Goal: Information Seeking & Learning: Learn about a topic

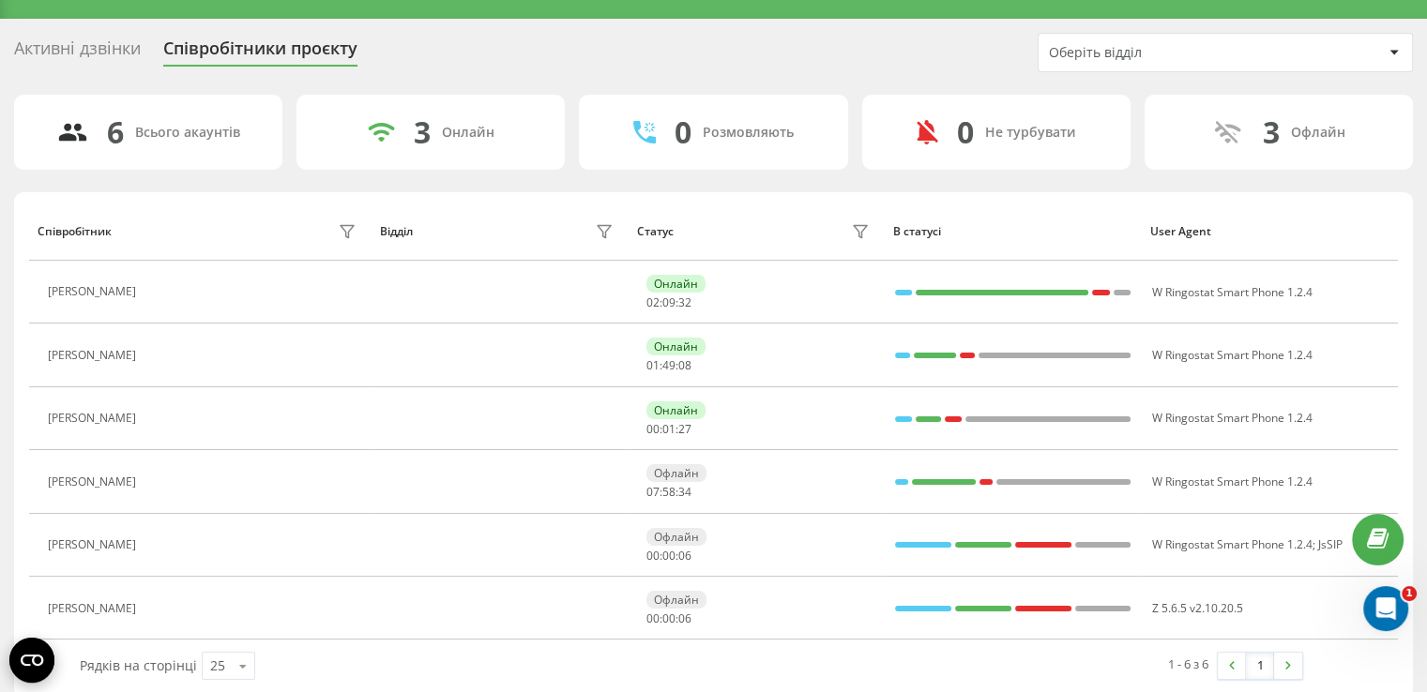
scroll to position [57, 0]
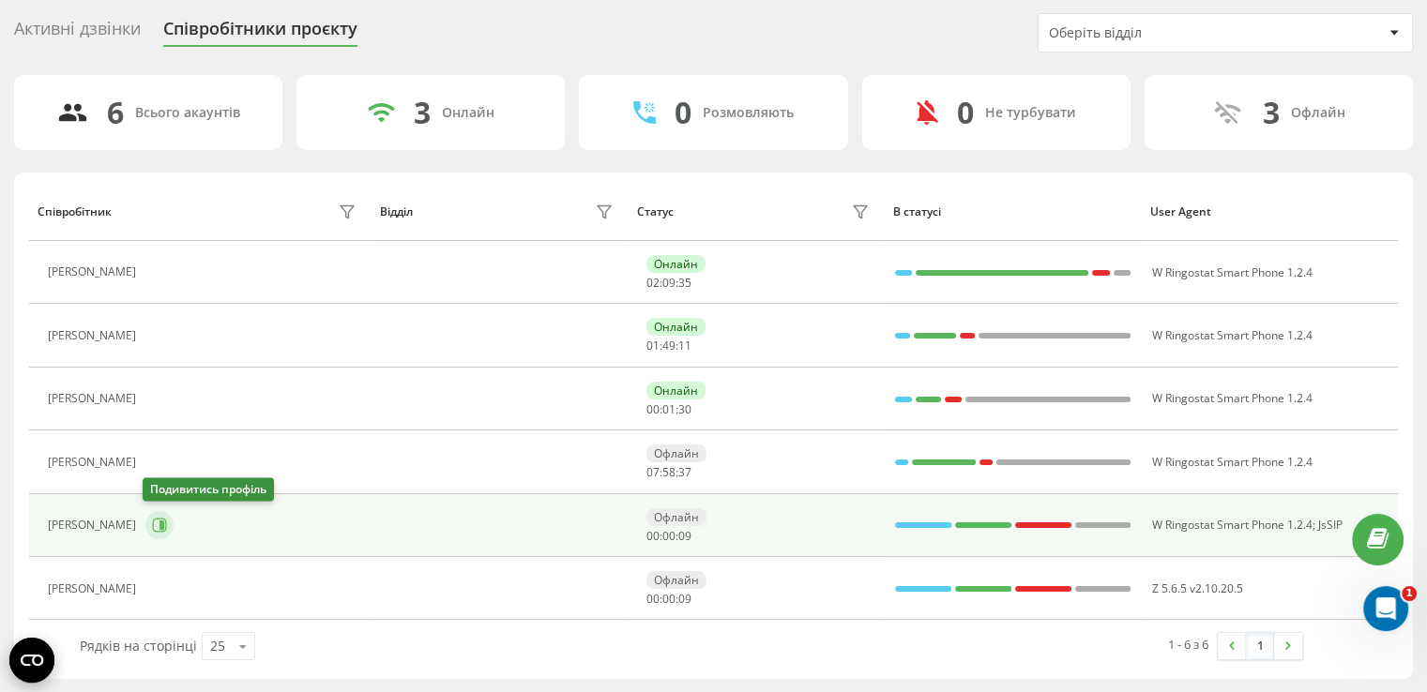
click at [152, 527] on icon at bounding box center [159, 525] width 15 height 15
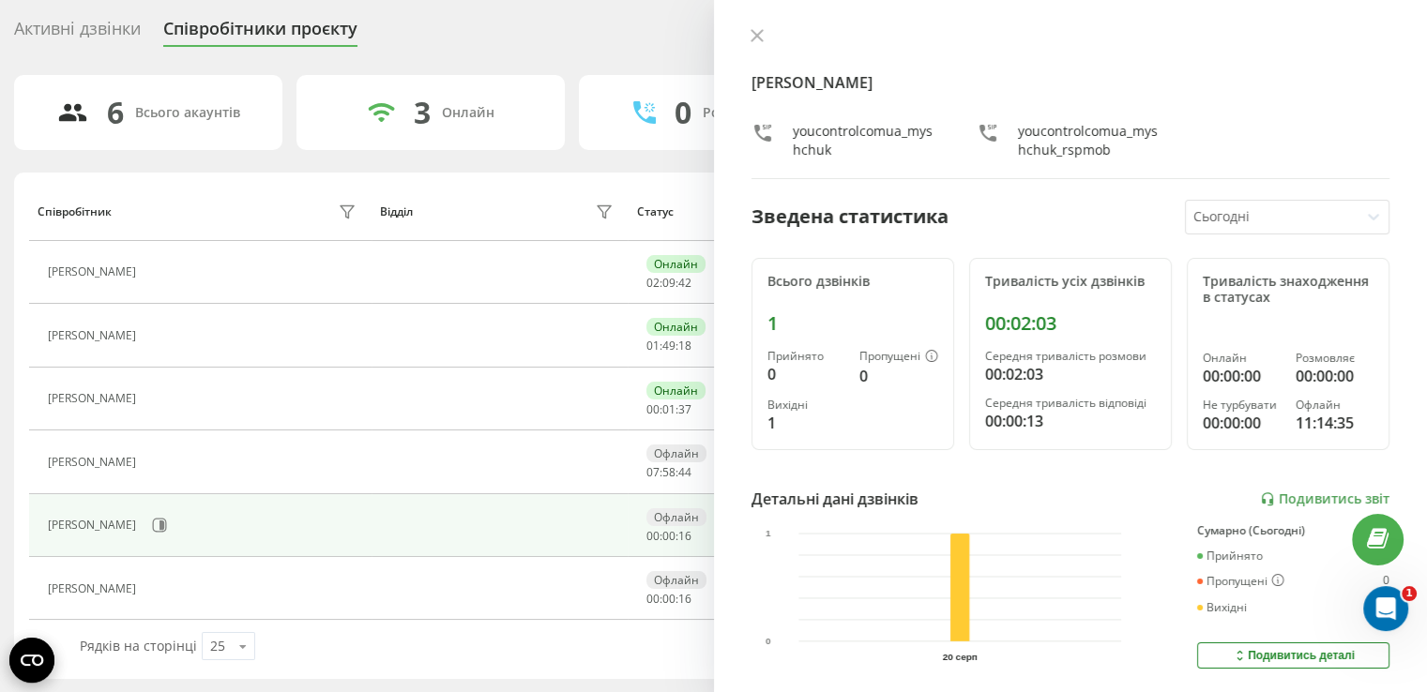
click at [1251, 650] on div "Подивитись деталі" at bounding box center [1293, 655] width 123 height 15
click at [1302, 500] on link "Подивитись звіт" at bounding box center [1324, 500] width 129 height 16
click at [1288, 494] on link "Подивитись звіт" at bounding box center [1324, 500] width 129 height 16
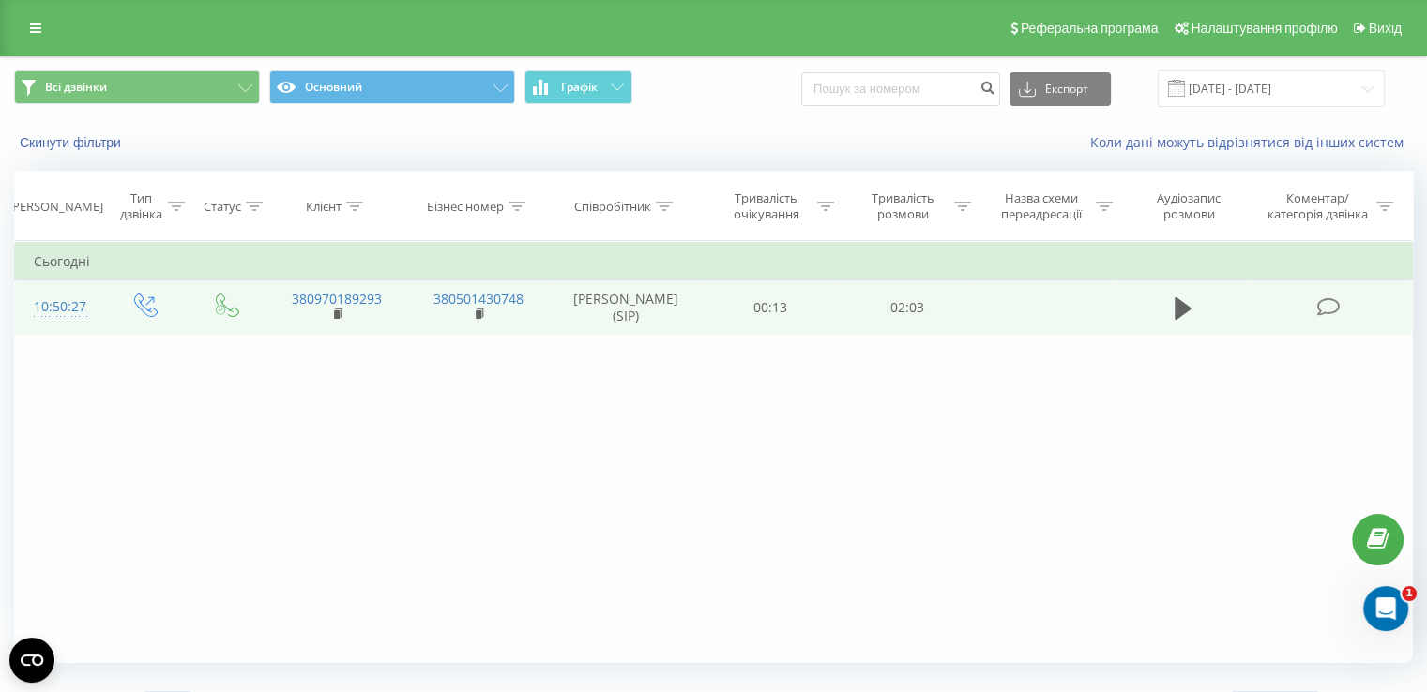
click at [1323, 305] on icon at bounding box center [1327, 307] width 23 height 20
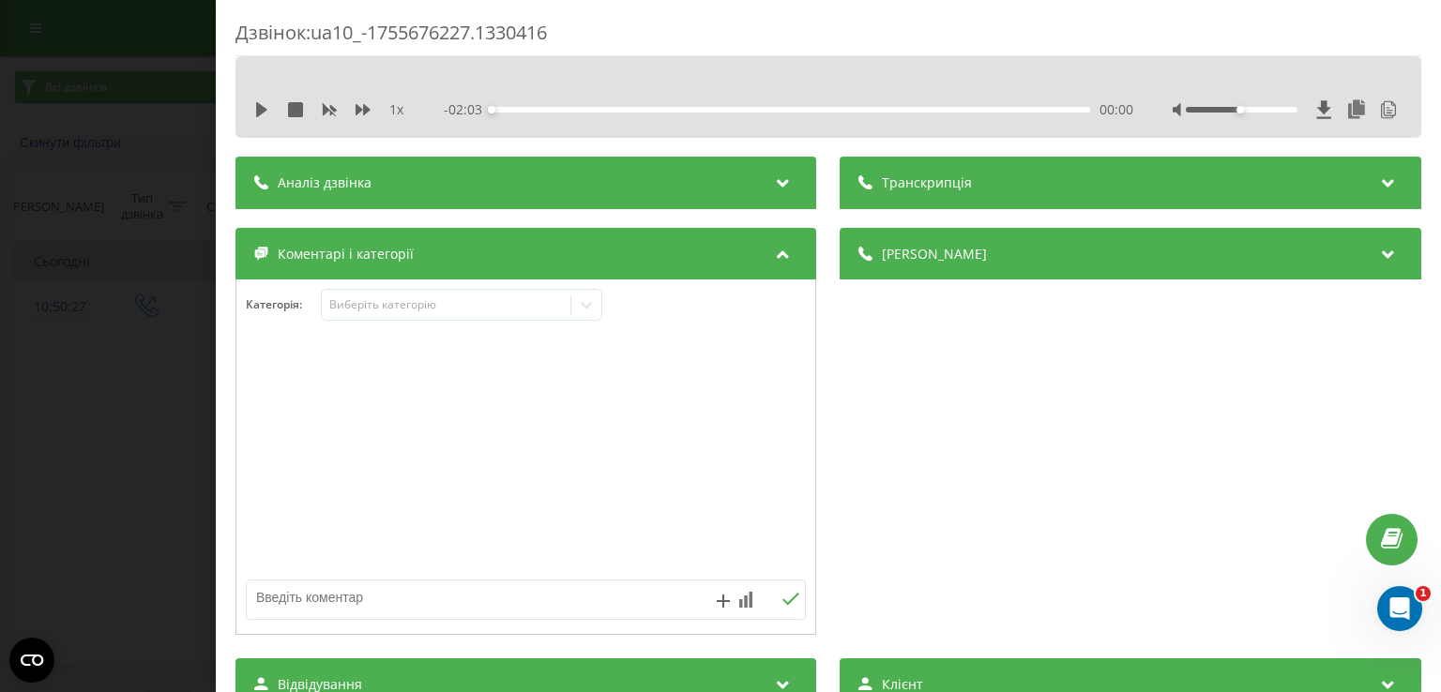
click at [559, 188] on div "Аналіз дзвінка" at bounding box center [525, 183] width 581 height 53
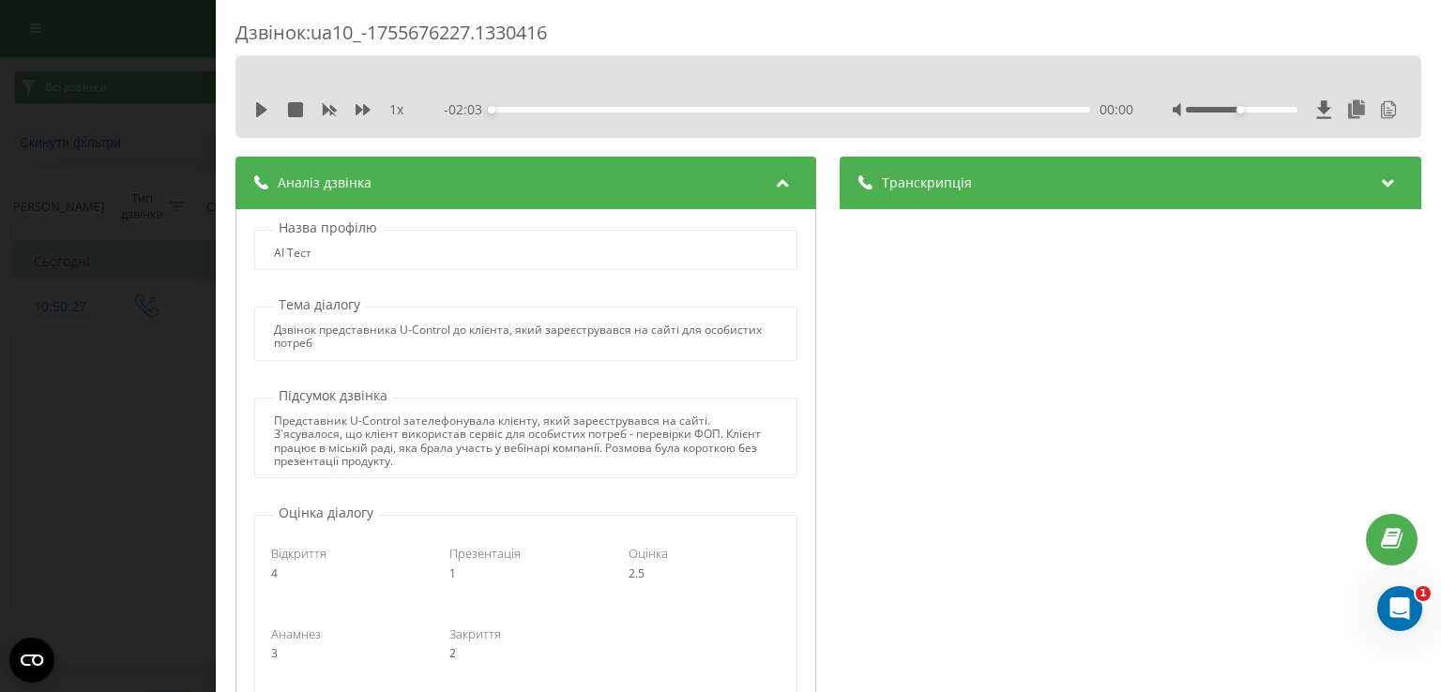
click at [953, 184] on span "Транскрипція" at bounding box center [928, 183] width 90 height 19
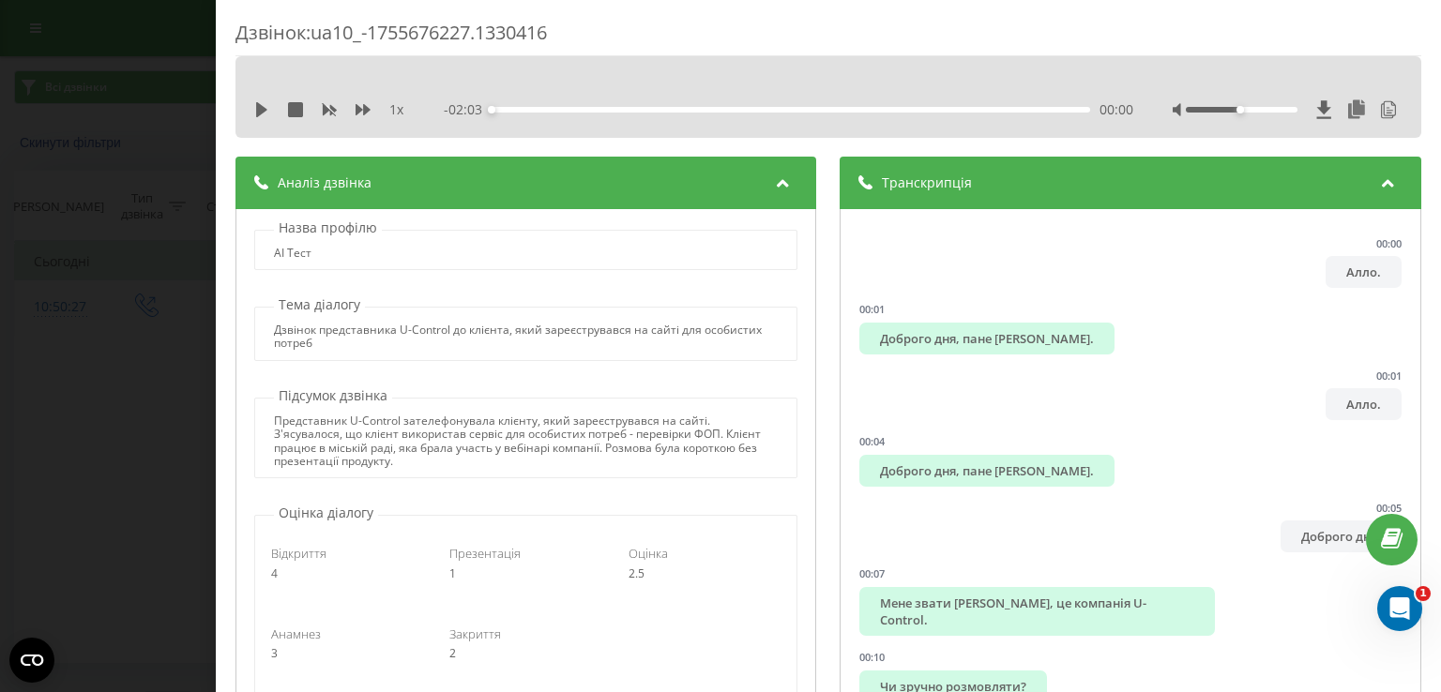
click at [953, 184] on span "Транскрипція" at bounding box center [928, 183] width 90 height 19
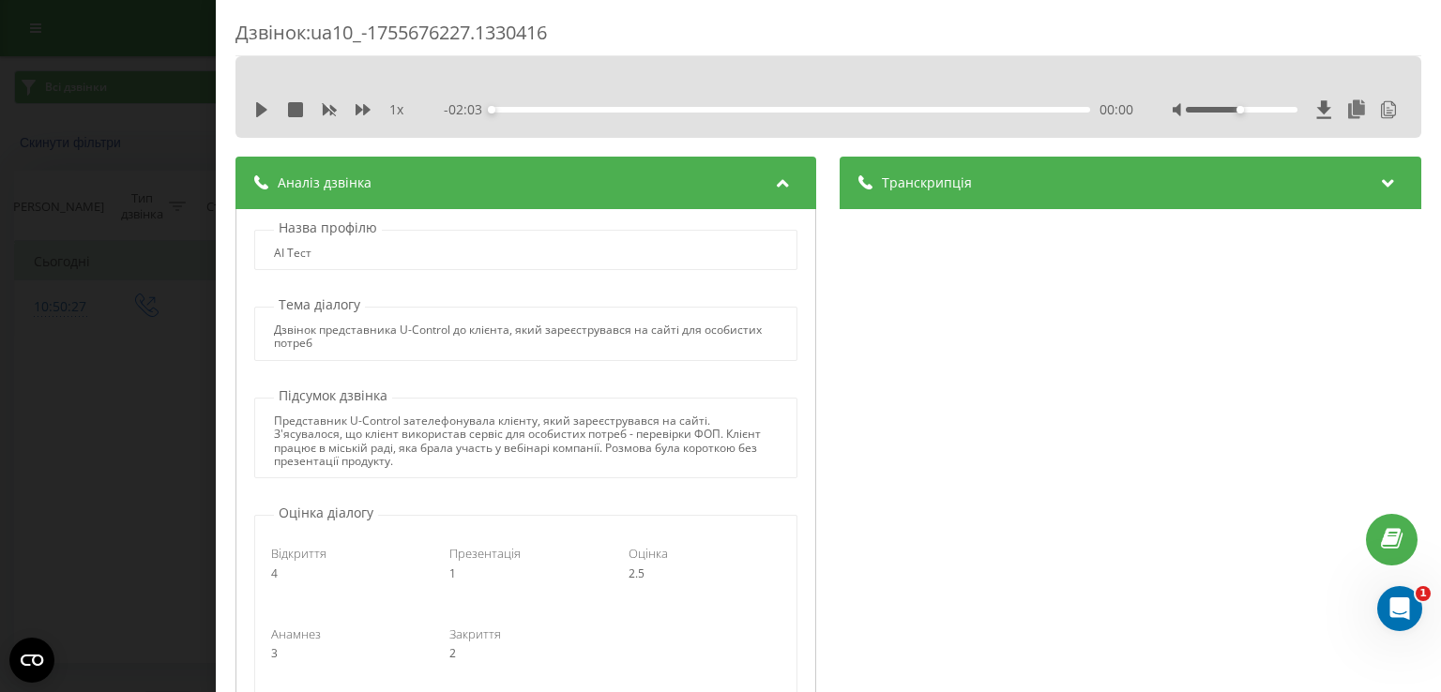
click at [143, 267] on div "Дзвінок : ua10_-1755676227.1330416 1 x - 02:03 00:00 00:00 Транскрипція 00:00 А…" at bounding box center [720, 346] width 1441 height 692
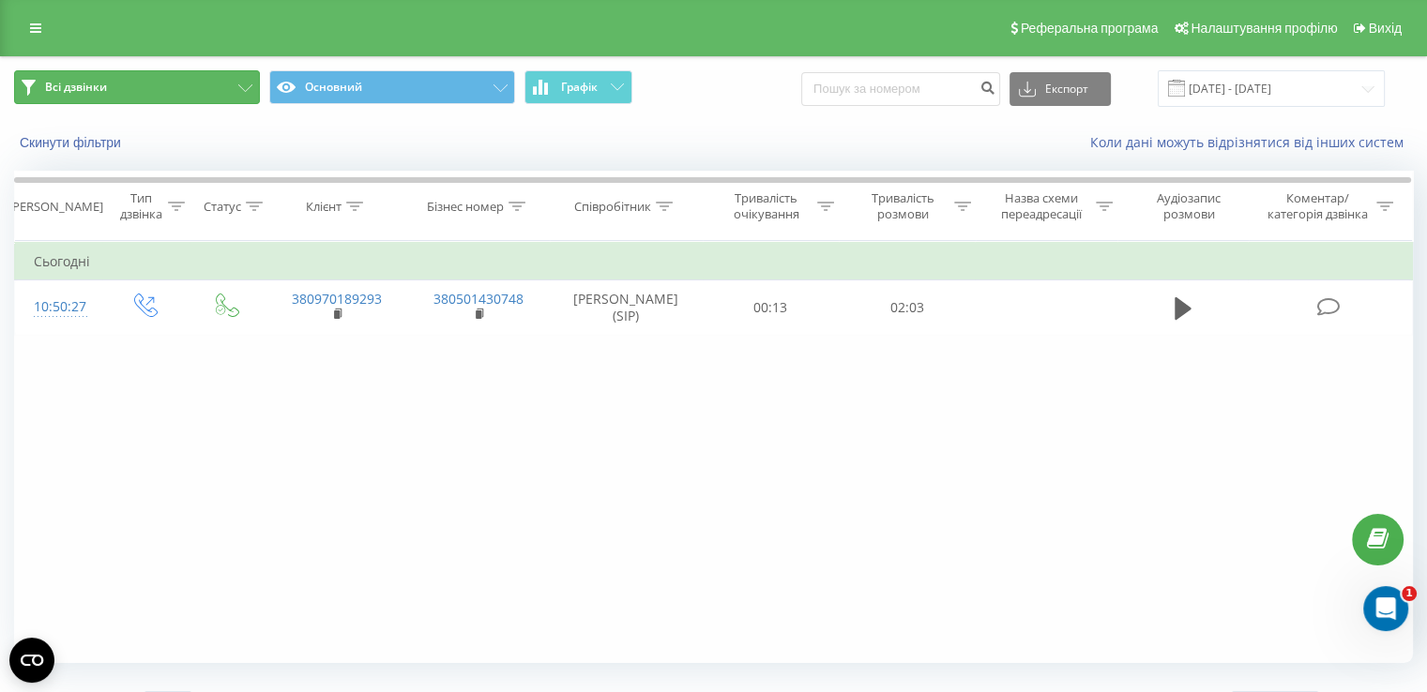
click at [161, 78] on button "Всі дзвінки" at bounding box center [137, 87] width 246 height 34
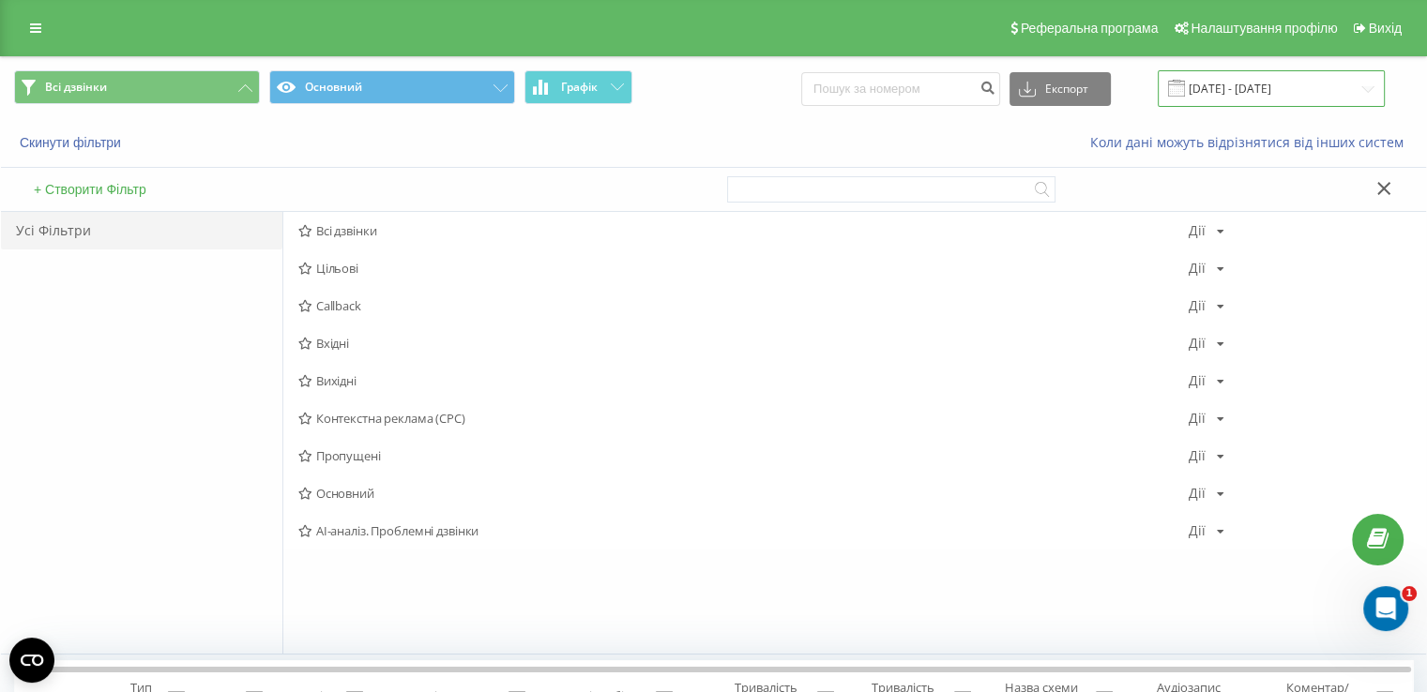
click at [1260, 98] on input "20.08.2025 - 20.08.2025" at bounding box center [1271, 88] width 227 height 37
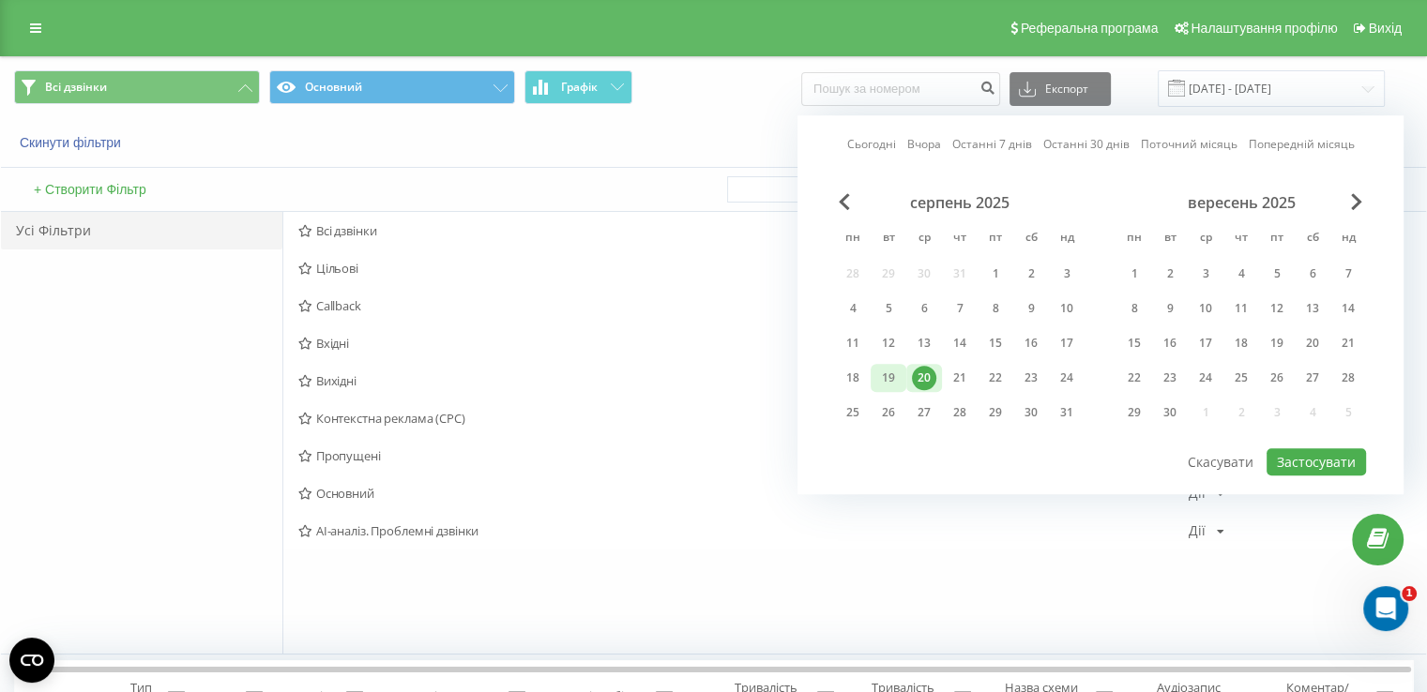
click at [886, 376] on div "19" at bounding box center [888, 378] width 24 height 24
click at [925, 376] on div "20" at bounding box center [924, 378] width 24 height 24
click at [1316, 451] on button "Застосувати" at bounding box center [1316, 461] width 99 height 27
type input "[DATE] - [DATE]"
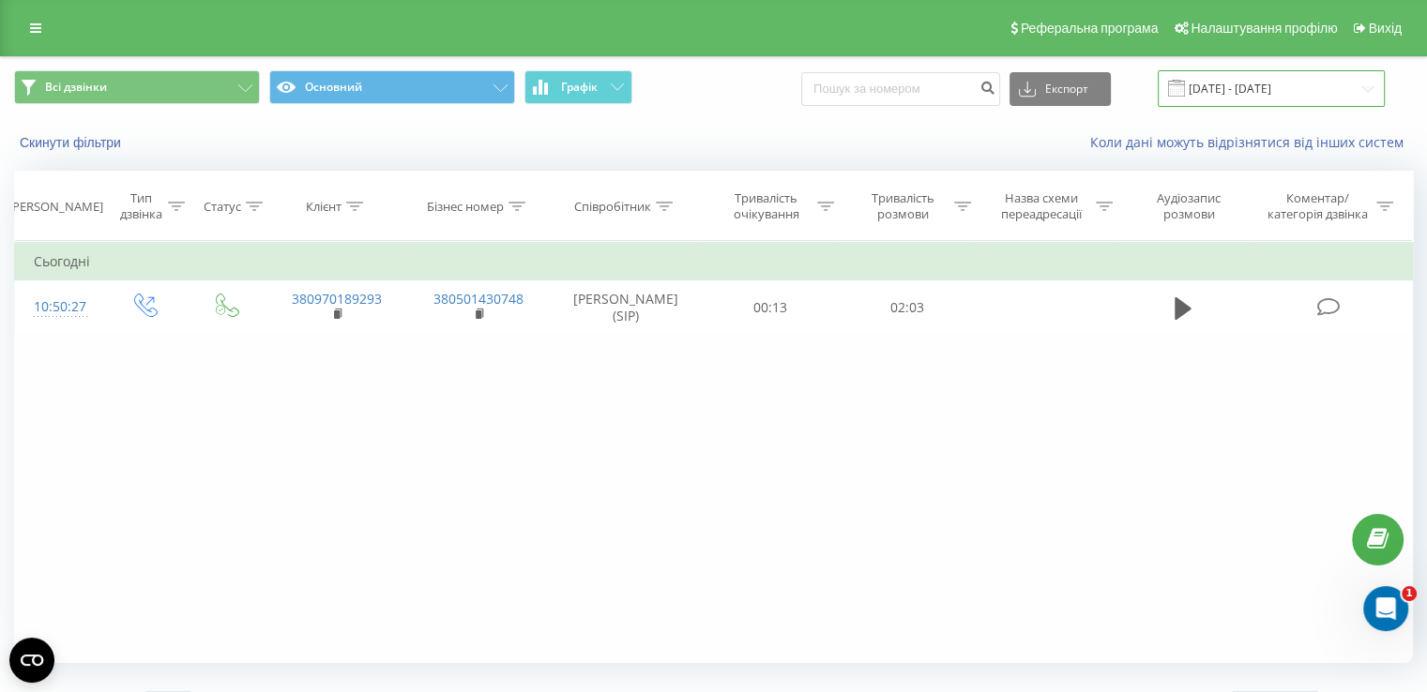
click at [1223, 85] on input "20.08.2025 - 20.08.2025" at bounding box center [1271, 88] width 227 height 37
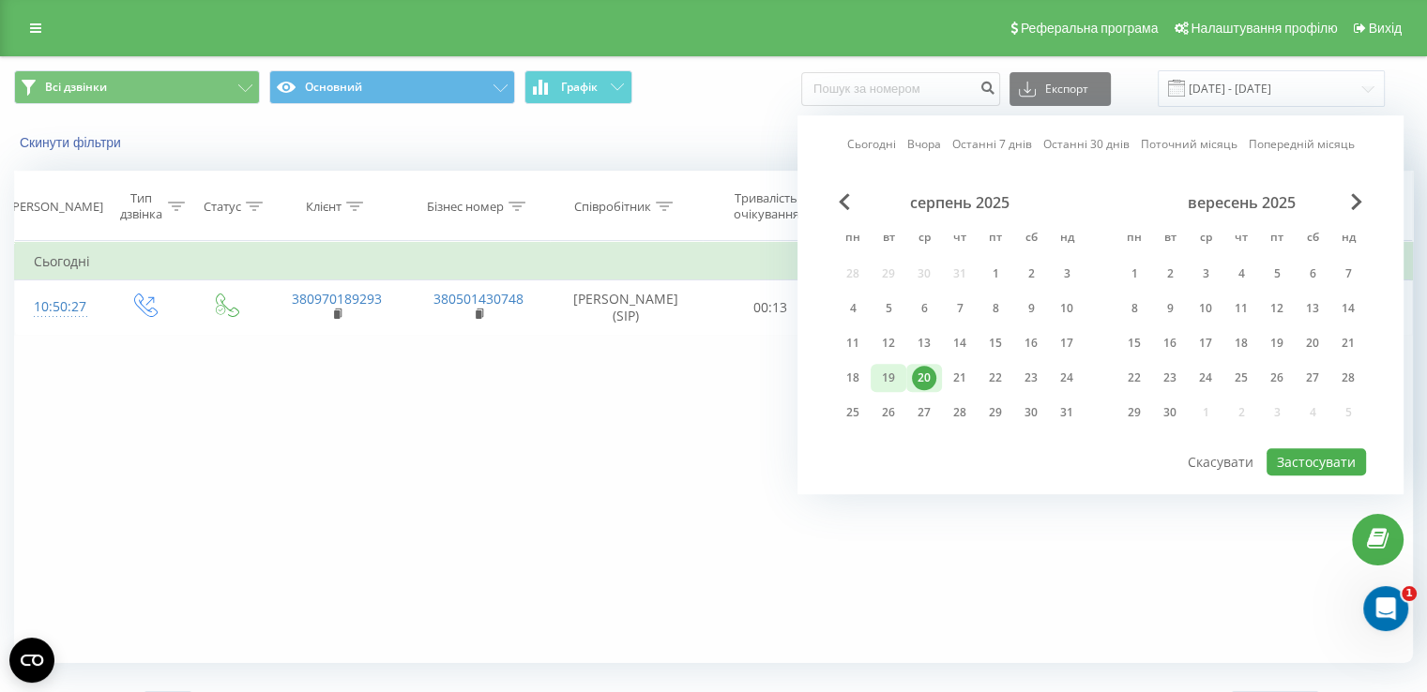
click at [892, 369] on div "19" at bounding box center [888, 378] width 24 height 24
drag, startPoint x: 910, startPoint y: 372, endPoint x: 1170, endPoint y: 417, distance: 263.8
click at [910, 373] on div "20" at bounding box center [924, 378] width 36 height 28
click at [1341, 456] on button "Застосувати" at bounding box center [1316, 461] width 99 height 27
type input "[DATE] - [DATE]"
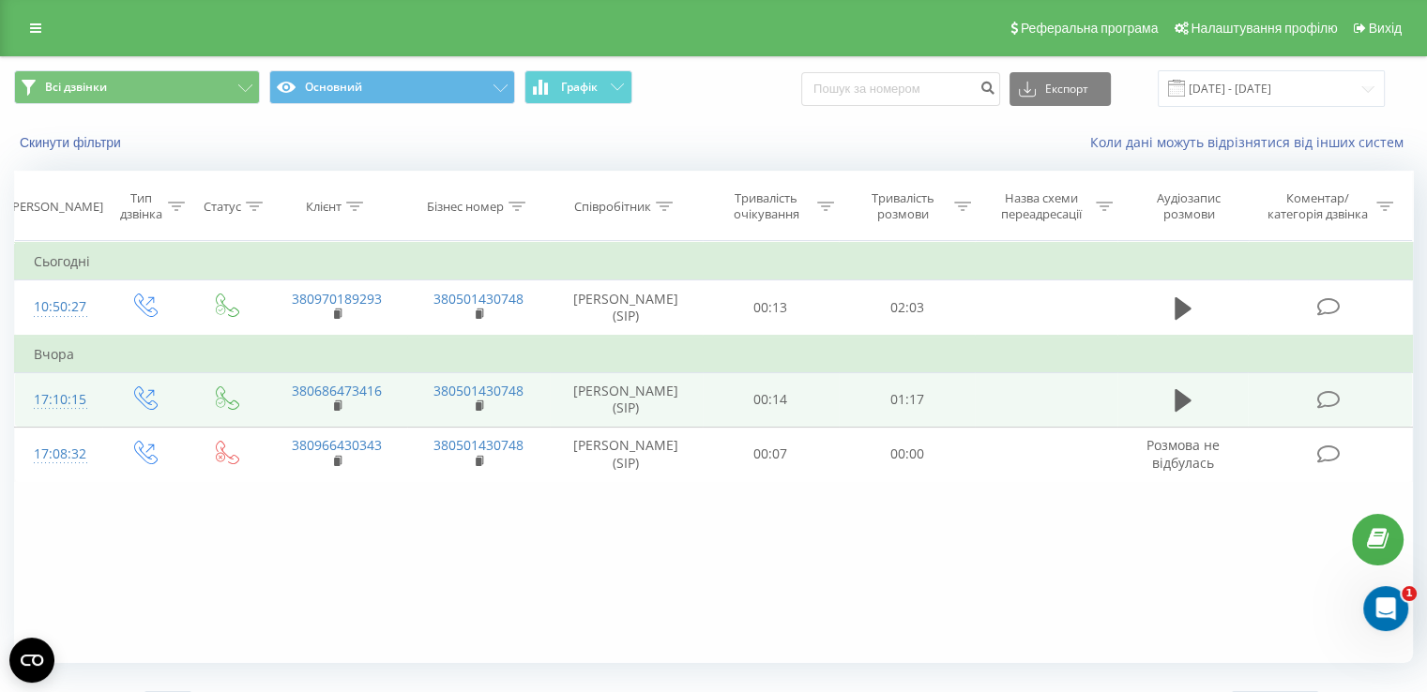
click at [1326, 396] on icon at bounding box center [1327, 400] width 23 height 20
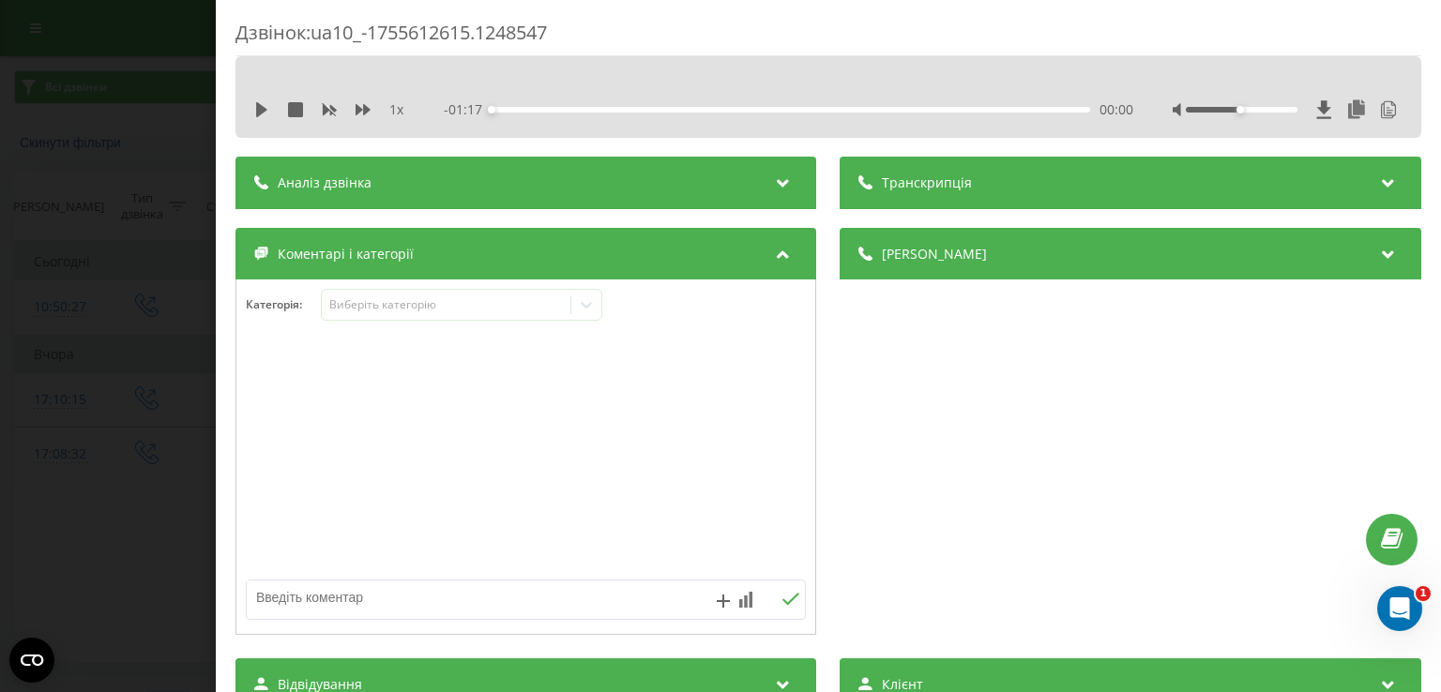
click at [361, 195] on div "Аналіз дзвінка" at bounding box center [525, 183] width 581 height 53
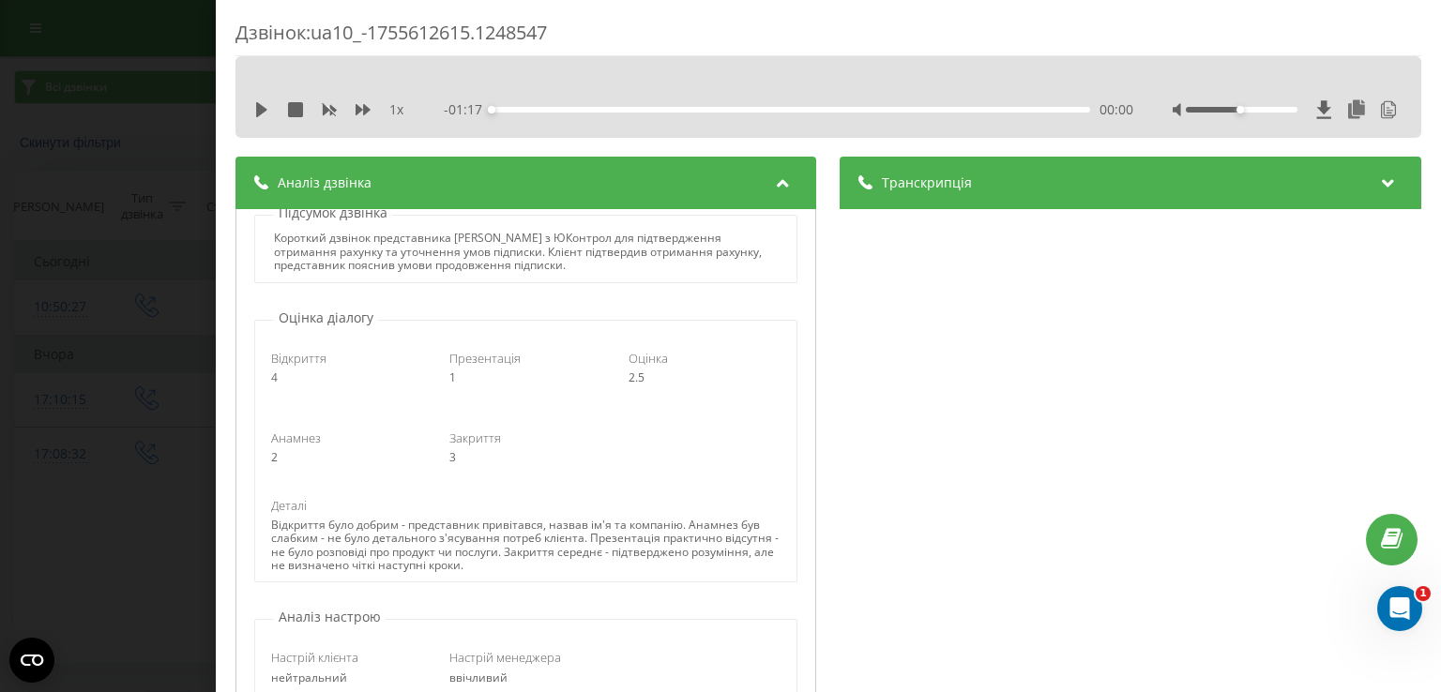
scroll to position [94, 0]
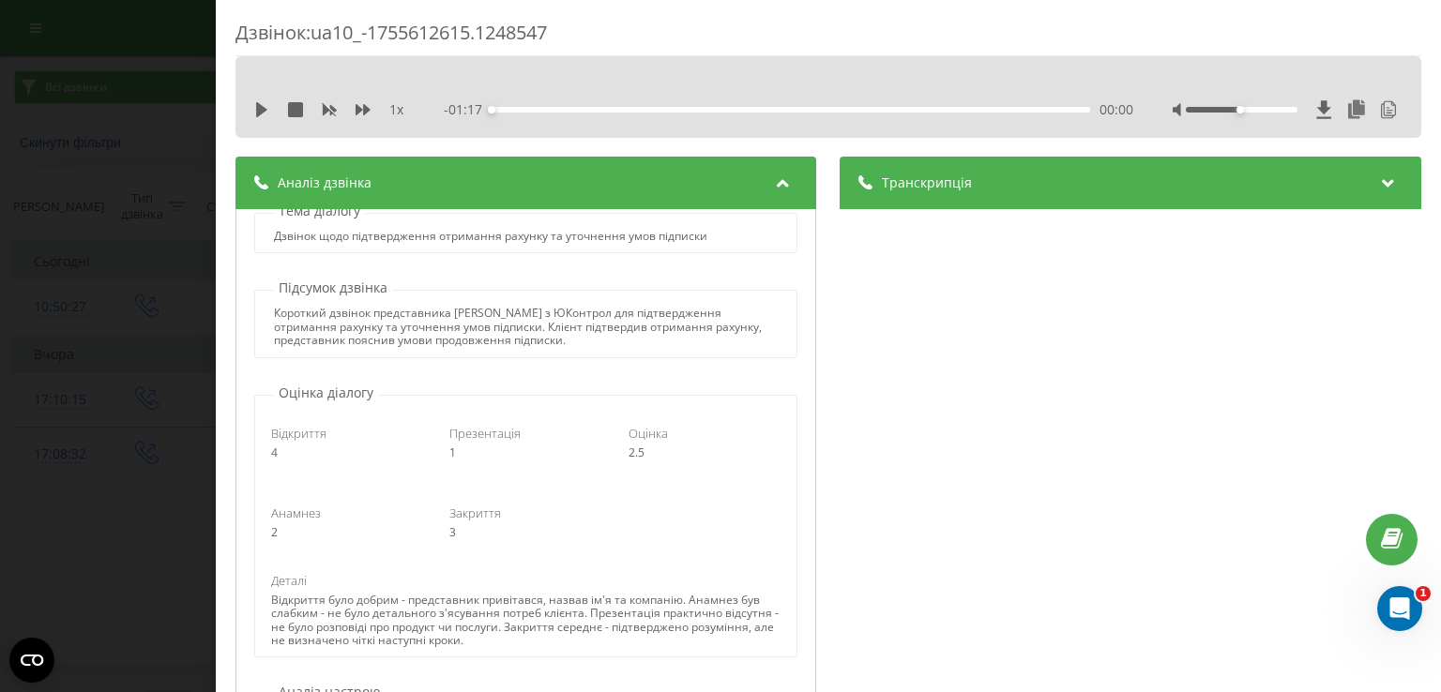
click at [90, 269] on div "Дзвінок : ua10_-1755612615.1248547 1 x - 01:17 00:00 00:00 Транскрипція 00:00 А…" at bounding box center [720, 346] width 1441 height 692
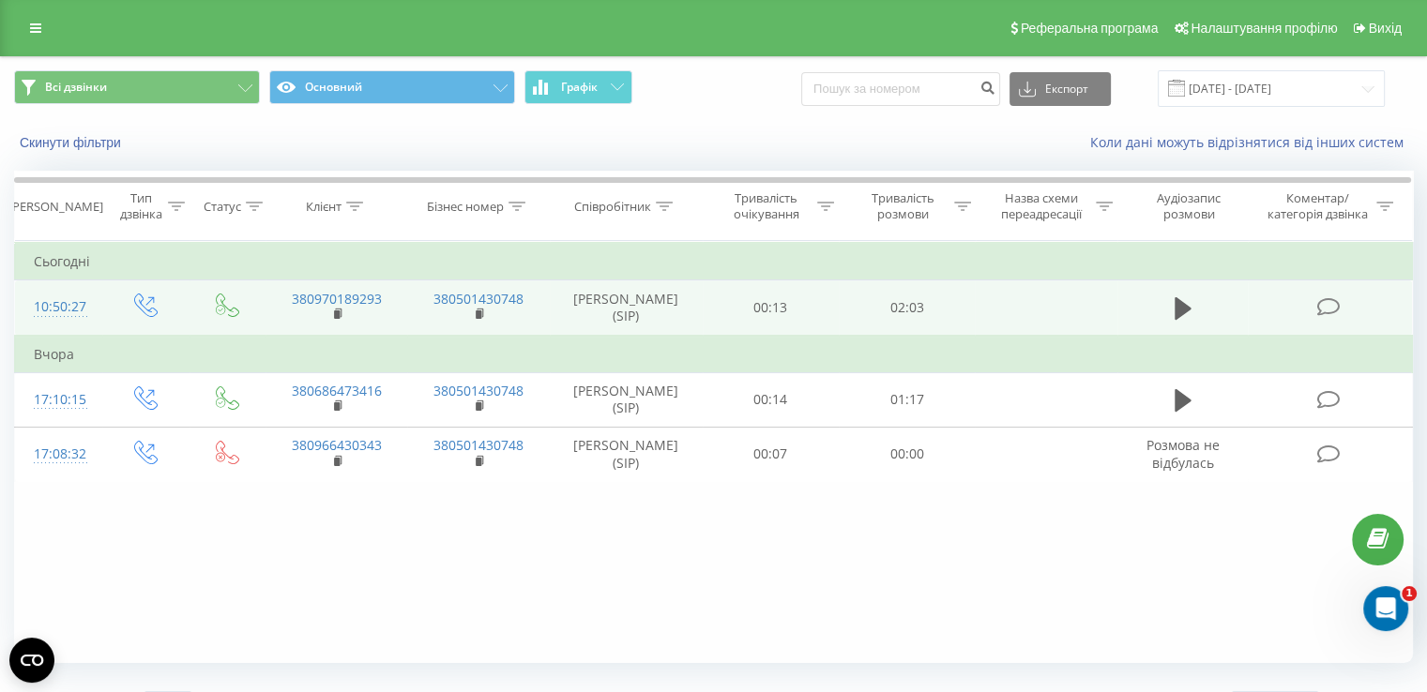
click at [1332, 309] on icon at bounding box center [1327, 307] width 23 height 20
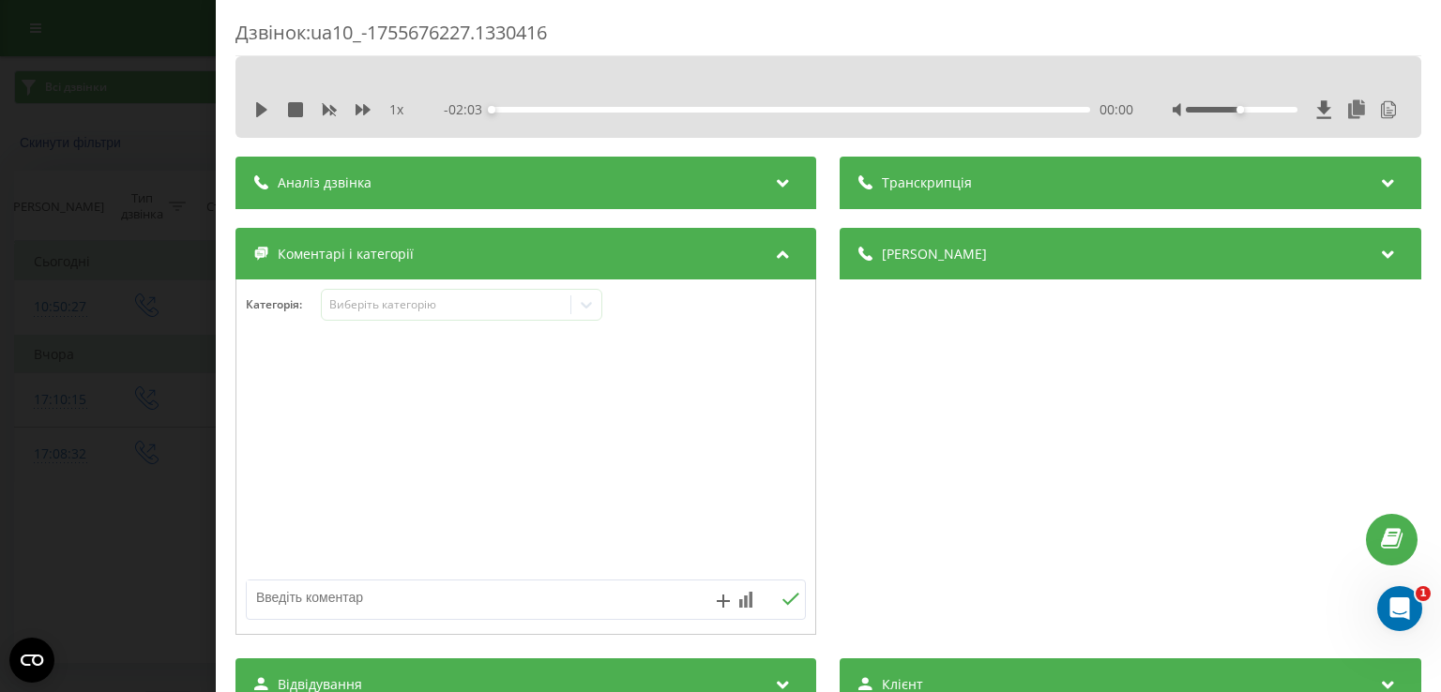
click at [425, 188] on div "Аналіз дзвінка" at bounding box center [525, 183] width 581 height 53
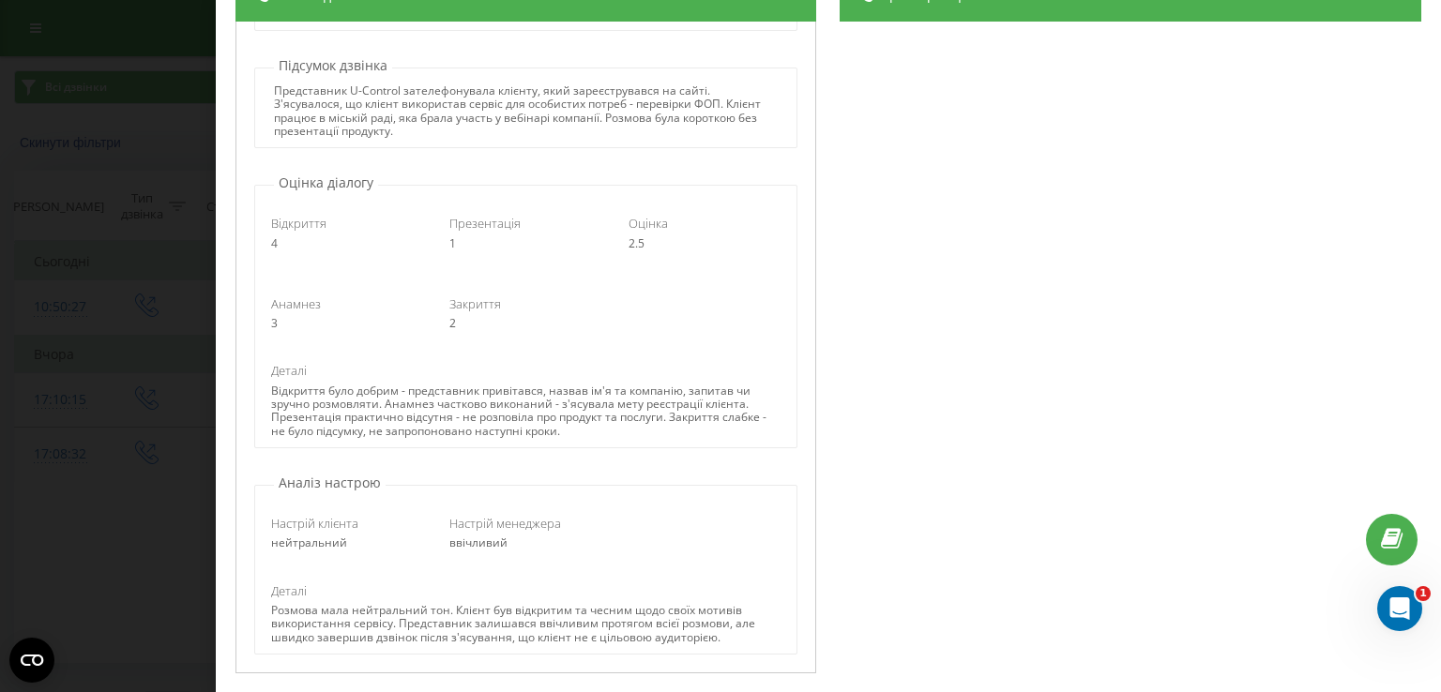
scroll to position [142, 0]
drag, startPoint x: 405, startPoint y: 100, endPoint x: 390, endPoint y: 114, distance: 20.6
click at [390, 114] on div "Представник U-Control зателефонувала клієнту, який зареєструвався на сайті. З'я…" at bounding box center [526, 112] width 504 height 54
copy div "використав сервіс для особистих потреб - перевірки ФОП. Клієнт працює в міській…"
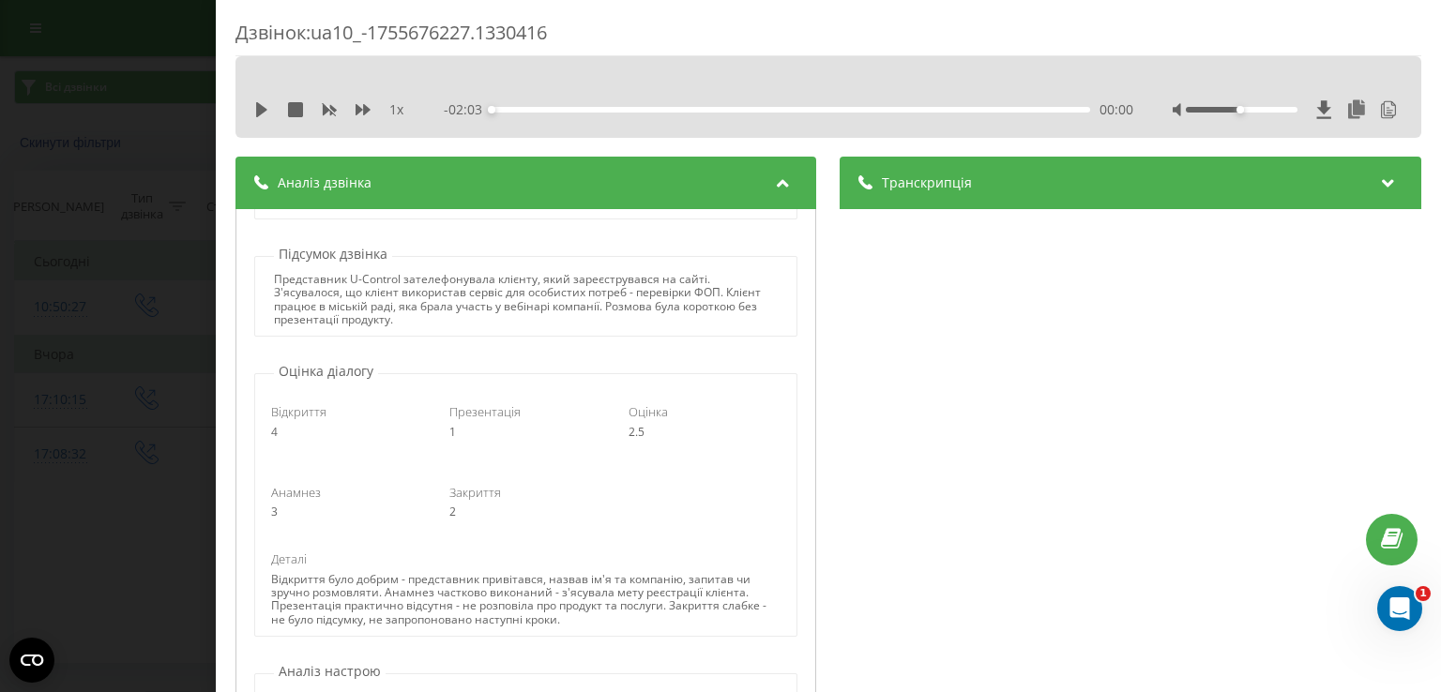
click at [949, 182] on span "Транскрипція" at bounding box center [928, 183] width 90 height 19
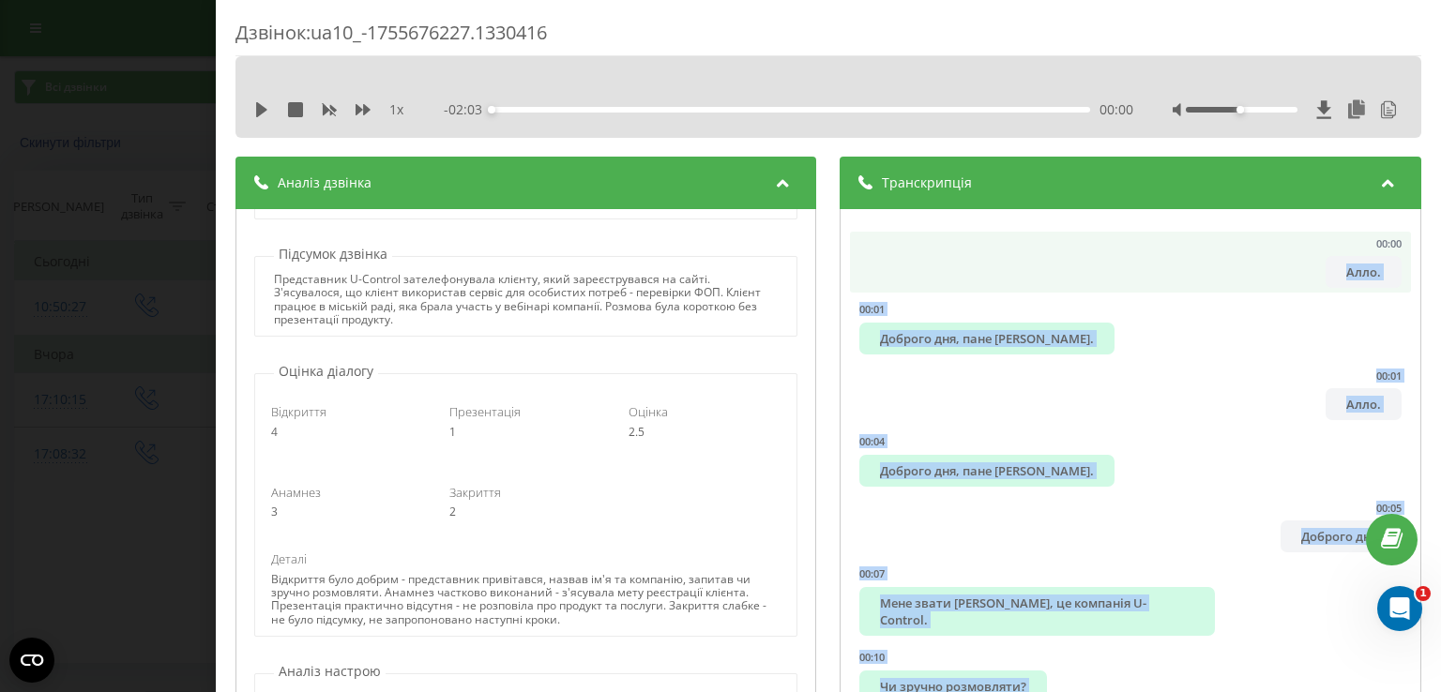
drag, startPoint x: 1005, startPoint y: 357, endPoint x: 929, endPoint y: 281, distance: 107.5
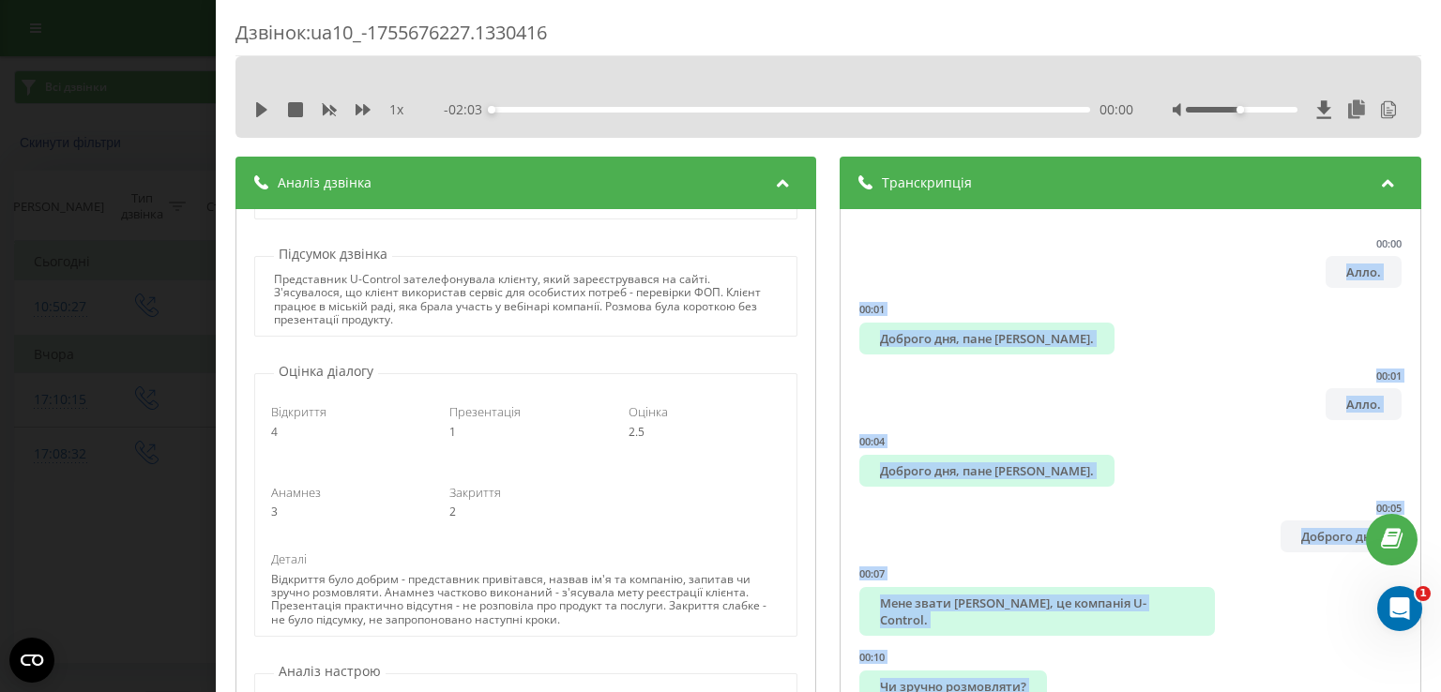
copy ul "Алло. 00:01 Доброго дня, пане Валерію. 00:01 Алло. 00:04 Доброго дня, пане Вале…"
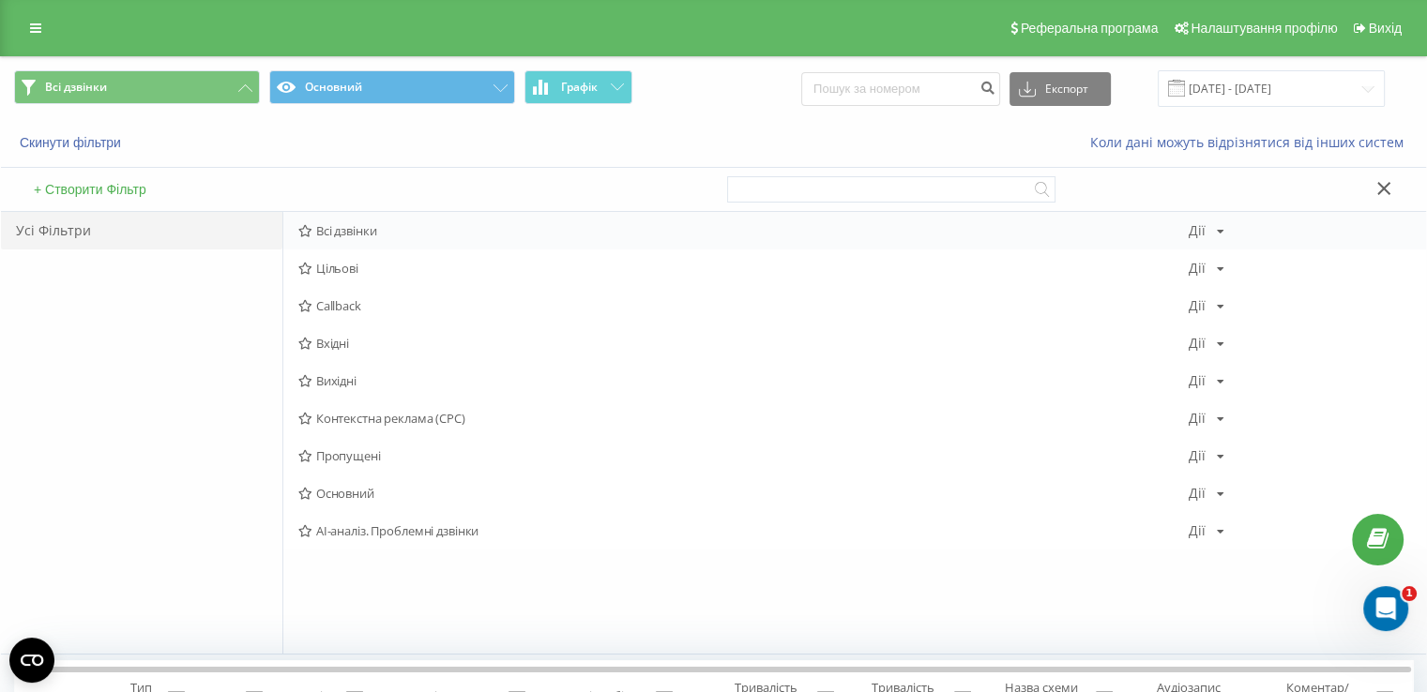
click at [330, 233] on span "Всі дзвінки" at bounding box center [743, 230] width 890 height 13
